Goal: Information Seeking & Learning: Learn about a topic

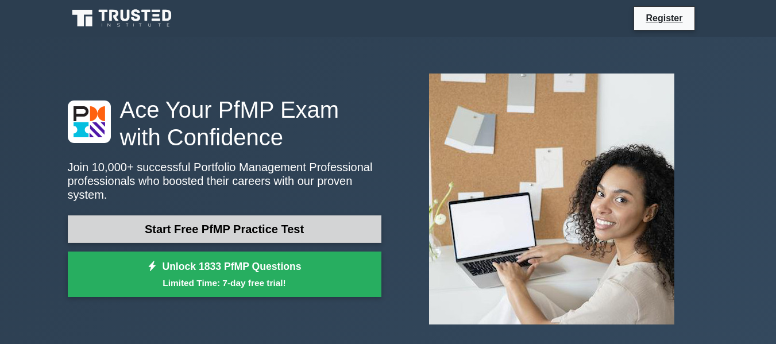
drag, startPoint x: 0, startPoint y: 0, endPoint x: 268, endPoint y: 220, distance: 346.4
click at [268, 220] on link "Start Free PfMP Practice Test" at bounding box center [225, 229] width 314 height 28
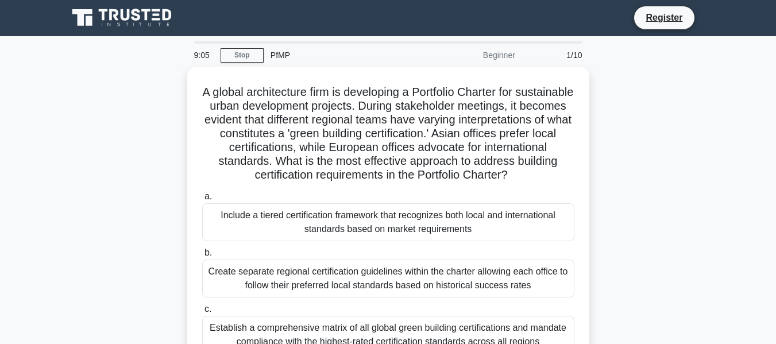
scroll to position [276, 0]
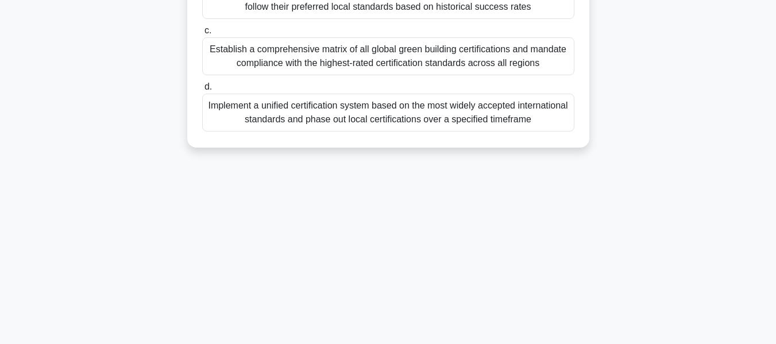
click at [496, 121] on div "Implement a unified certification system based on the most widely accepted inte…" at bounding box center [388, 113] width 372 height 38
click at [202, 91] on input "d. Implement a unified certification system based on the most widely accepted i…" at bounding box center [202, 86] width 0 height 7
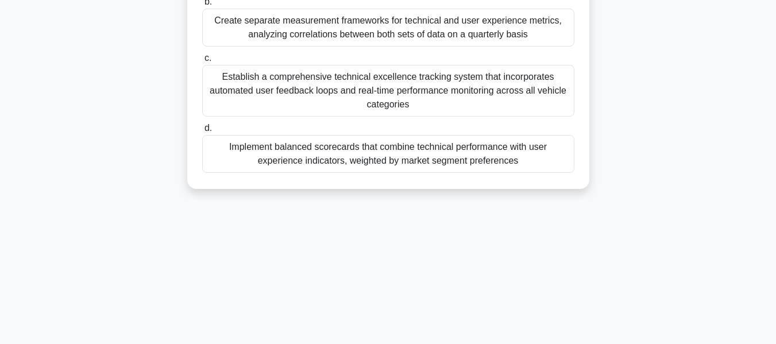
click at [459, 98] on div "Establish a comprehensive technical excellence tracking system that incorporate…" at bounding box center [388, 91] width 372 height 52
click at [202, 62] on input "c. Establish a comprehensive technical excellence tracking system that incorpor…" at bounding box center [202, 58] width 0 height 7
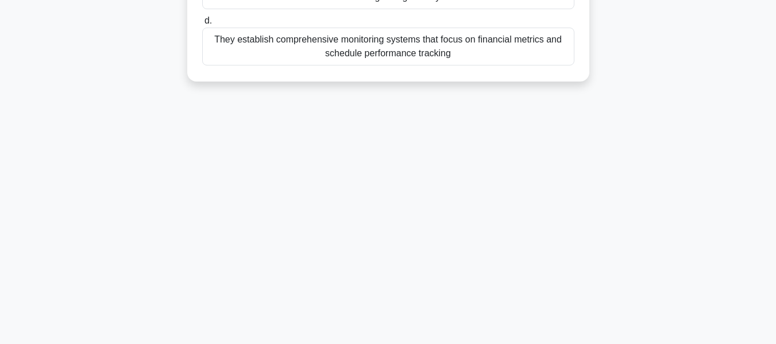
scroll to position [0, 0]
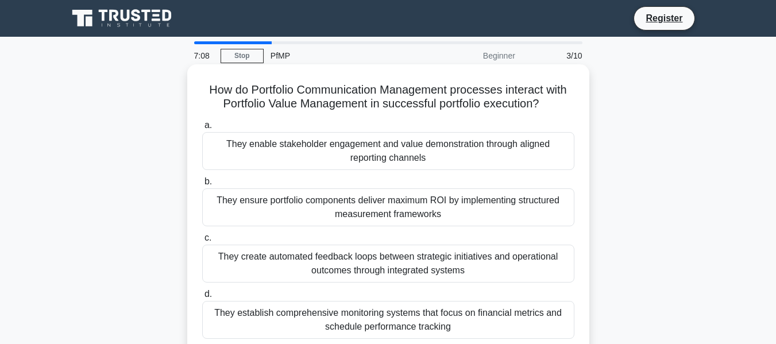
click at [535, 157] on div "They enable stakeholder engagement and value demonstration through aligned repo…" at bounding box center [388, 151] width 372 height 38
click at [202, 129] on input "a. They enable stakeholder engagement and value demonstration through aligned r…" at bounding box center [202, 125] width 0 height 7
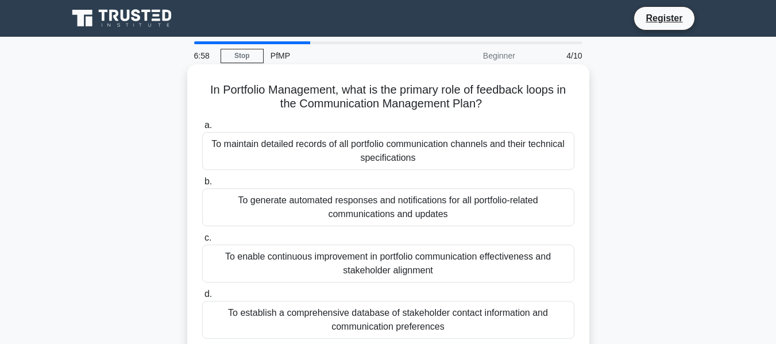
click at [527, 154] on div "To maintain detailed records of all portfolio communication channels and their …" at bounding box center [388, 151] width 372 height 38
click at [202, 129] on input "a. To maintain detailed records of all portfolio communication channels and the…" at bounding box center [202, 125] width 0 height 7
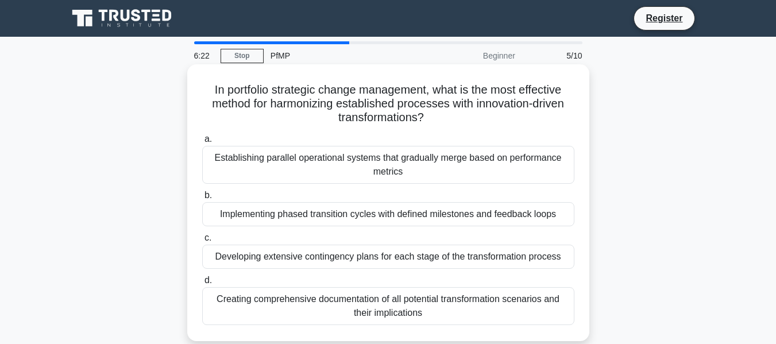
click at [551, 303] on div "Creating comprehensive documentation of all potential transformation scenarios …" at bounding box center [388, 306] width 372 height 38
click at [202, 284] on input "d. Creating comprehensive documentation of all potential transformation scenari…" at bounding box center [202, 280] width 0 height 7
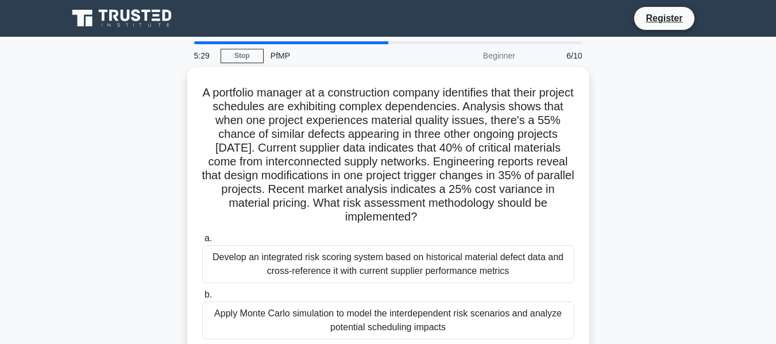
scroll to position [276, 0]
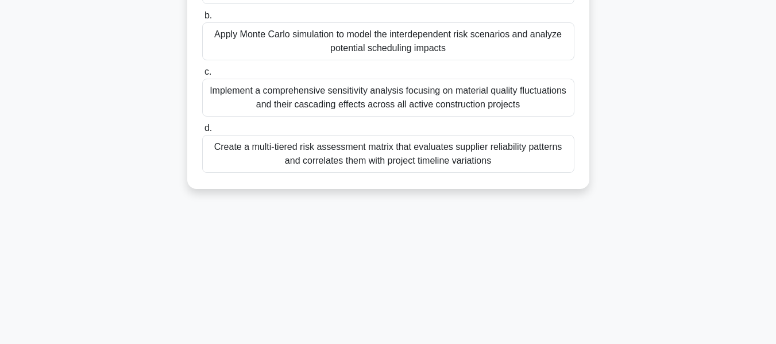
click at [524, 92] on div "Implement a comprehensive sensitivity analysis focusing on material quality flu…" at bounding box center [388, 98] width 372 height 38
click at [202, 76] on input "c. Implement a comprehensive sensitivity analysis focusing on material quality …" at bounding box center [202, 71] width 0 height 7
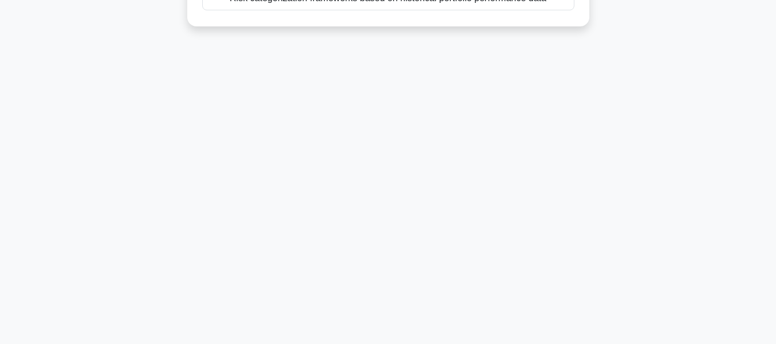
scroll to position [0, 0]
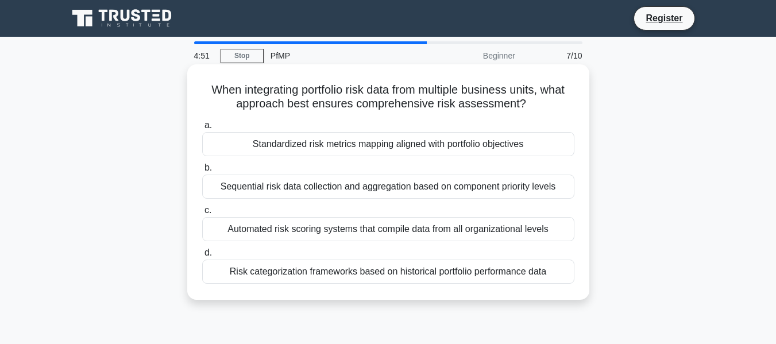
click at [478, 143] on div "Standardized risk metrics mapping aligned with portfolio objectives" at bounding box center [388, 144] width 372 height 24
click at [202, 129] on input "a. Standardized risk metrics mapping aligned with portfolio objectives" at bounding box center [202, 125] width 0 height 7
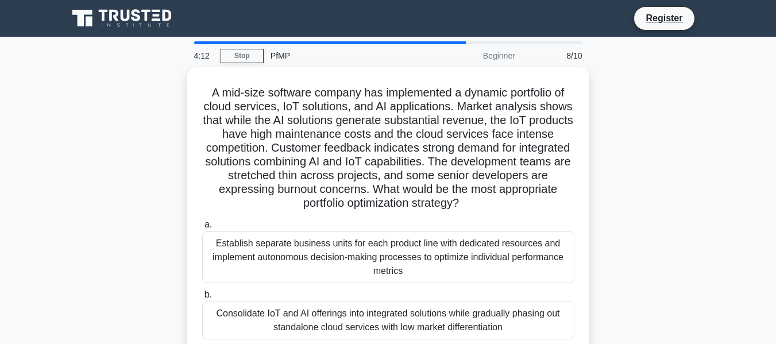
scroll to position [276, 0]
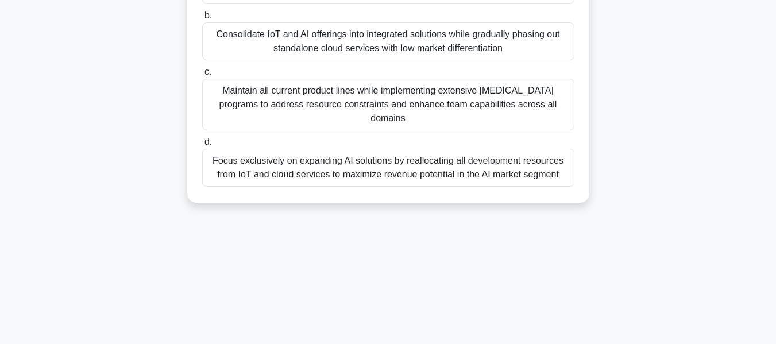
click at [493, 104] on div "Maintain all current product lines while implementing extensive [MEDICAL_DATA] …" at bounding box center [388, 105] width 372 height 52
click at [202, 76] on input "c. Maintain all current product lines while implementing extensive [MEDICAL_DAT…" at bounding box center [202, 71] width 0 height 7
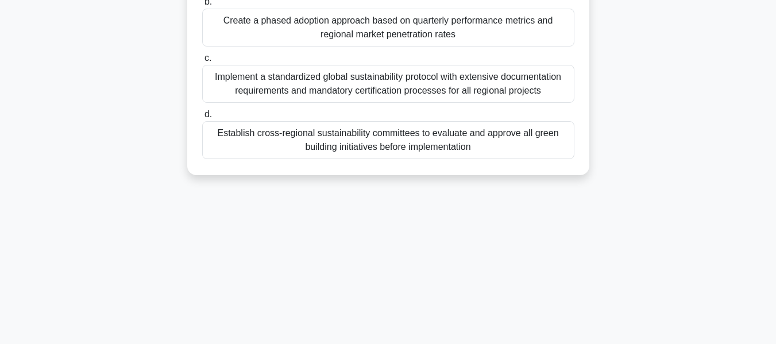
click at [500, 91] on div "Implement a standardized global sustainability protocol with extensive document…" at bounding box center [388, 84] width 372 height 38
click at [202, 62] on input "c. Implement a standardized global sustainability protocol with extensive docum…" at bounding box center [202, 58] width 0 height 7
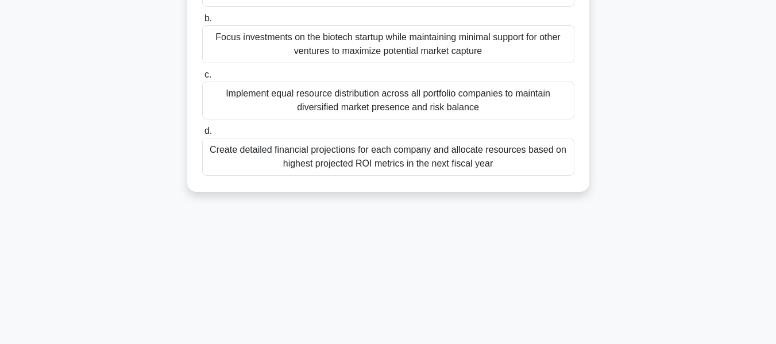
scroll to position [0, 0]
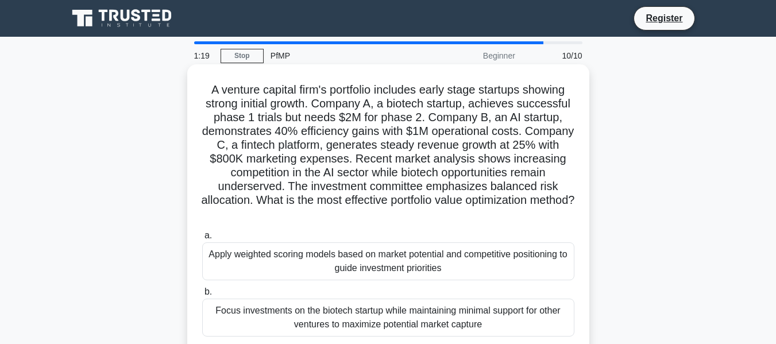
click at [496, 261] on div "Apply weighted scoring models based on market potential and competitive positio…" at bounding box center [388, 261] width 372 height 38
click at [202, 239] on input "a. Apply weighted scoring models based on market potential and competitive posi…" at bounding box center [202, 235] width 0 height 7
